Goal: Information Seeking & Learning: Learn about a topic

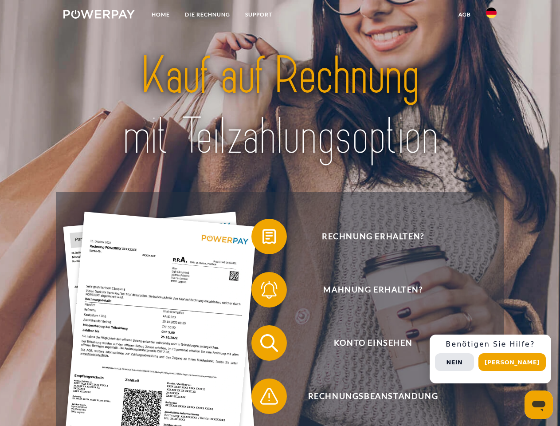
click at [99, 16] on img at bounding box center [98, 14] width 71 height 9
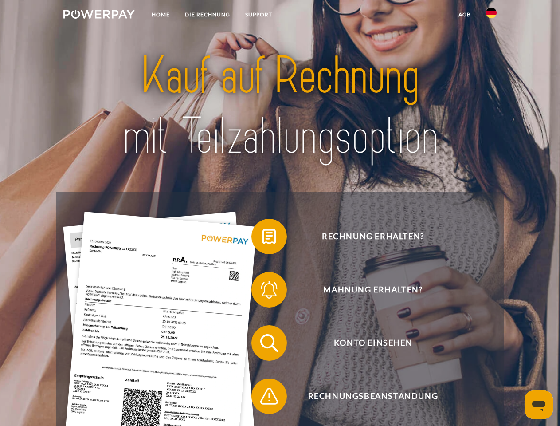
click at [491, 16] on img at bounding box center [491, 13] width 11 height 11
click at [464, 15] on link "agb" at bounding box center [464, 15] width 27 height 16
click at [263, 238] on span at bounding box center [256, 236] width 44 height 44
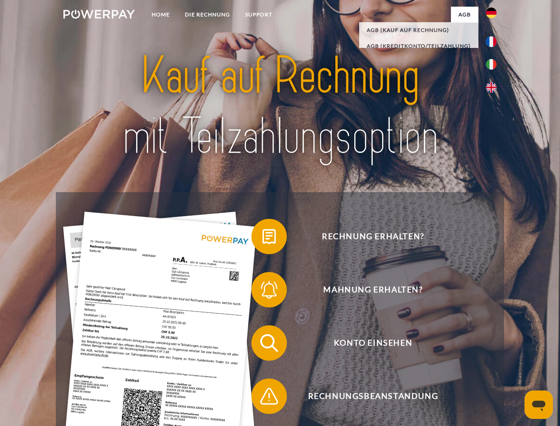
click at [263, 291] on span at bounding box center [256, 289] width 44 height 44
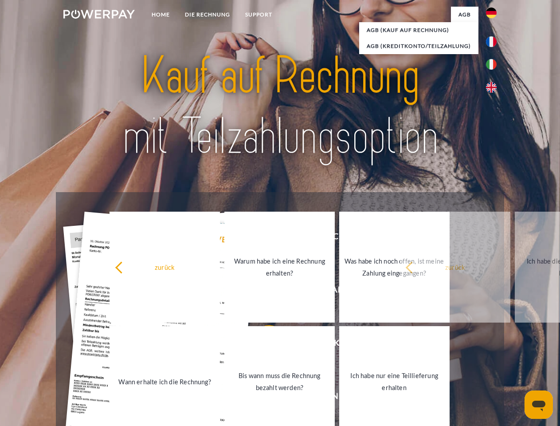
click at [263, 345] on link "Bis wann muss die Rechnung bezahlt werden?" at bounding box center [279, 381] width 110 height 111
click at [263, 398] on span at bounding box center [256, 396] width 44 height 44
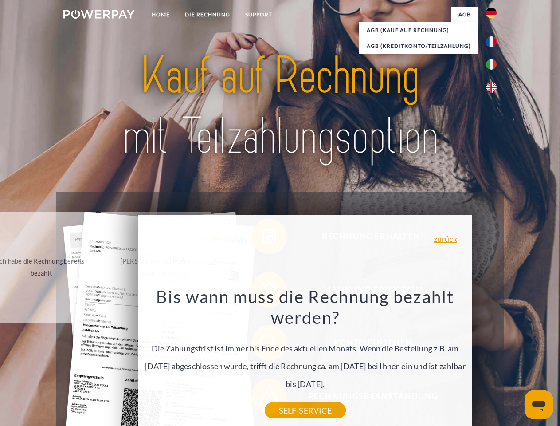
click at [494, 359] on div "Rechnung erhalten? Mahnung erhalten? Konto einsehen" at bounding box center [280, 369] width 448 height 355
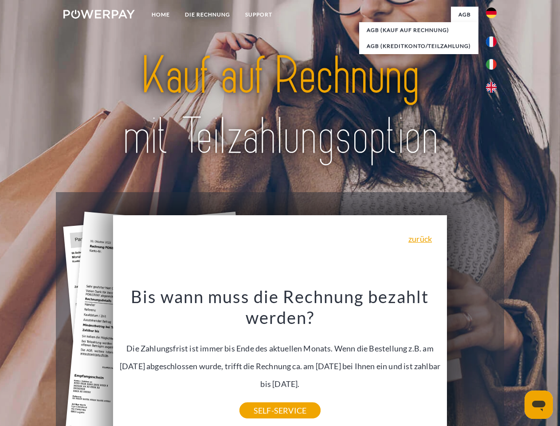
click at [472, 361] on span "Konto einsehen" at bounding box center [372, 342] width 217 height 35
click at [515, 362] on header "Home DIE RECHNUNG SUPPORT" at bounding box center [280, 306] width 560 height 612
